Goal: Task Accomplishment & Management: Manage account settings

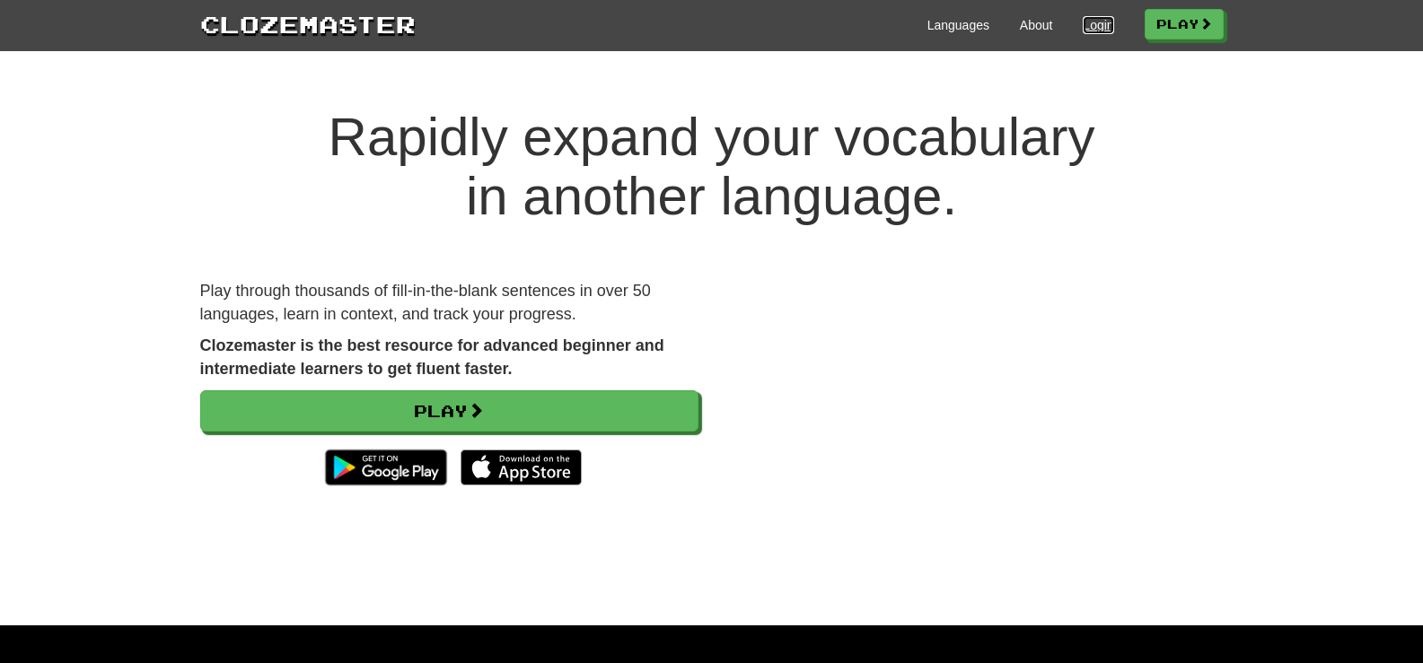
click at [1096, 26] on link "Login" at bounding box center [1098, 25] width 31 height 18
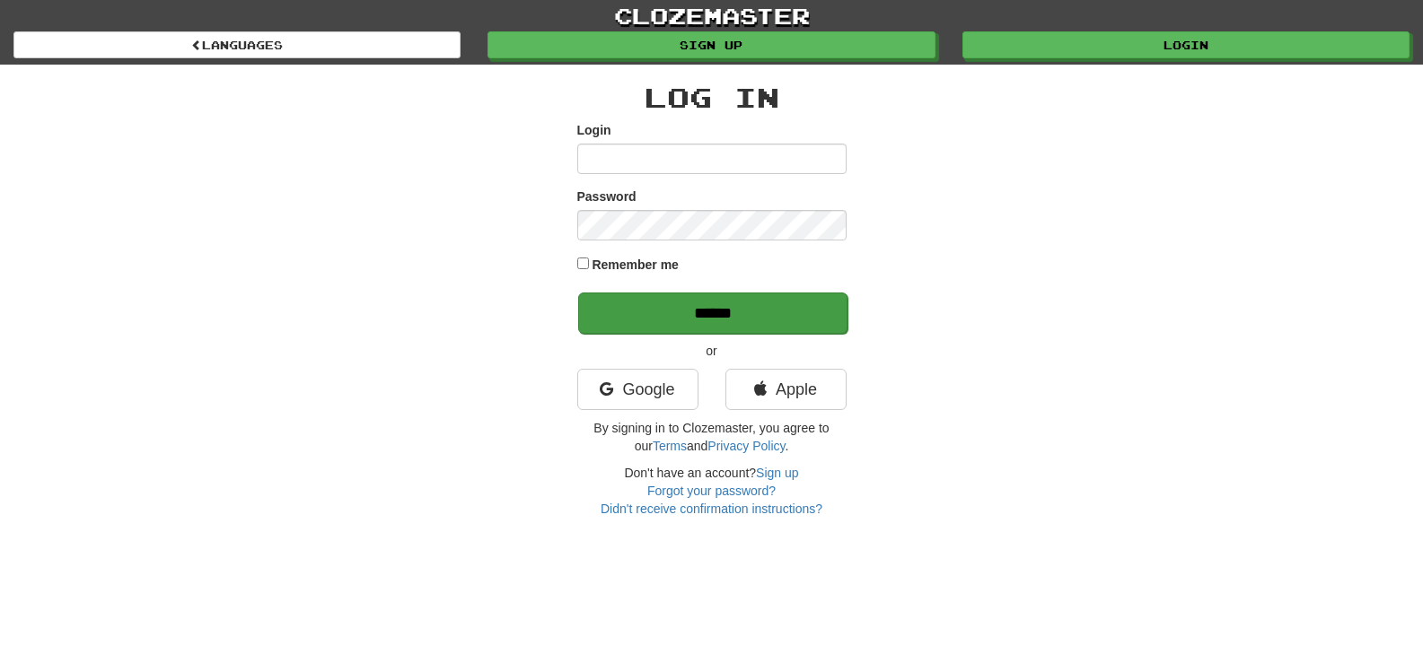
type input "********"
click at [753, 303] on input "******" at bounding box center [712, 313] width 269 height 41
